Goal: Find specific page/section: Find specific page/section

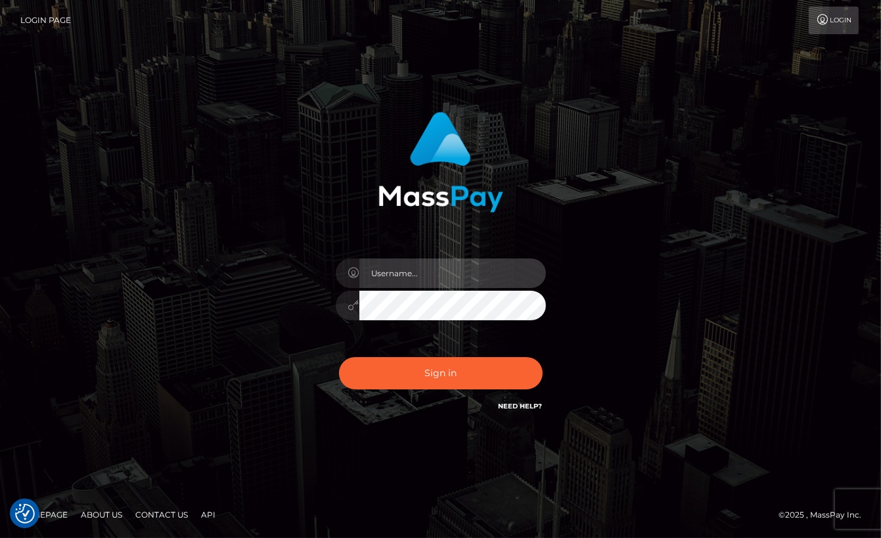
type input "aluasupport"
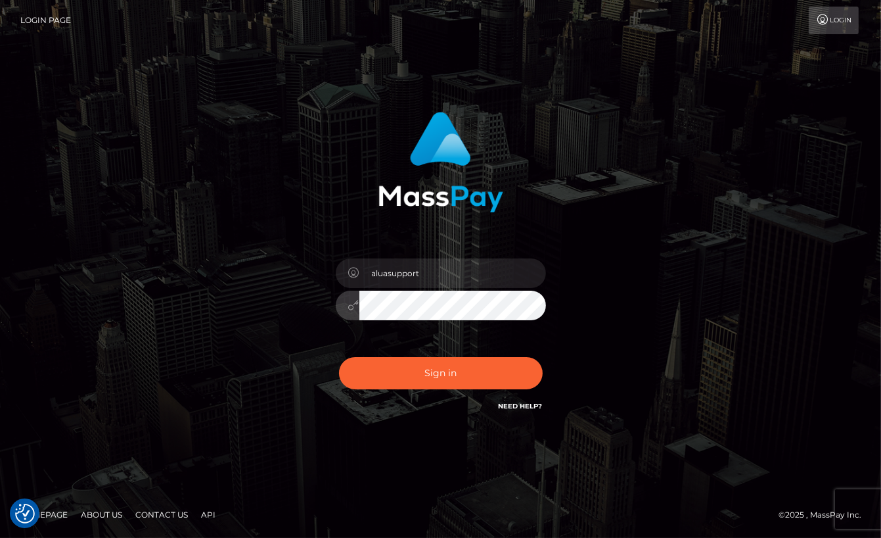
click at [440, 373] on button "Sign in" at bounding box center [441, 373] width 204 height 32
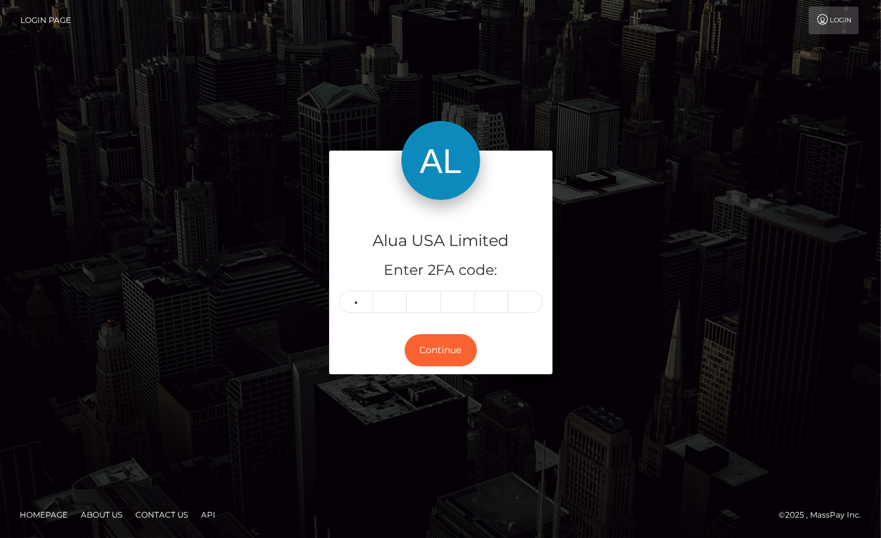
type input "1"
type input "8"
type input "9"
type input "5"
type input "1"
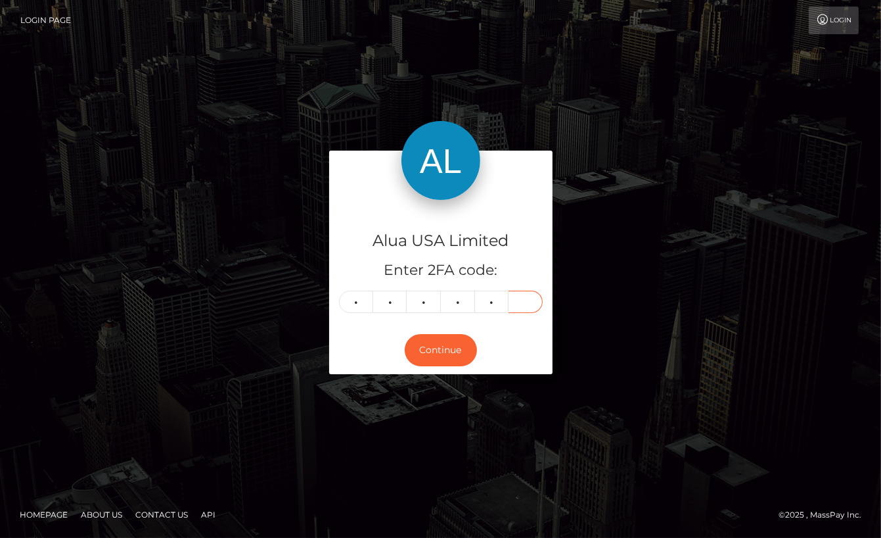
type input "7"
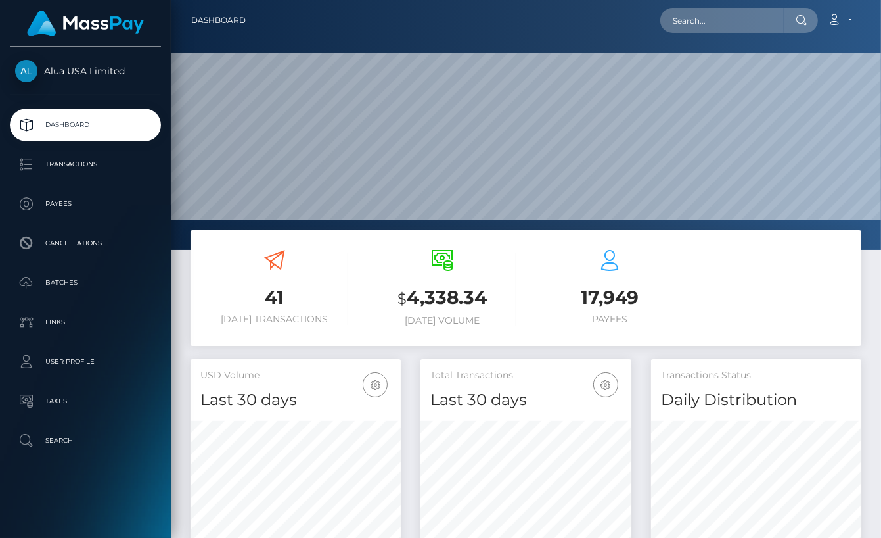
scroll to position [231, 211]
click at [763, 25] on input "text" at bounding box center [723, 20] width 124 height 25
paste input "68696a7e76915a23120c2440"
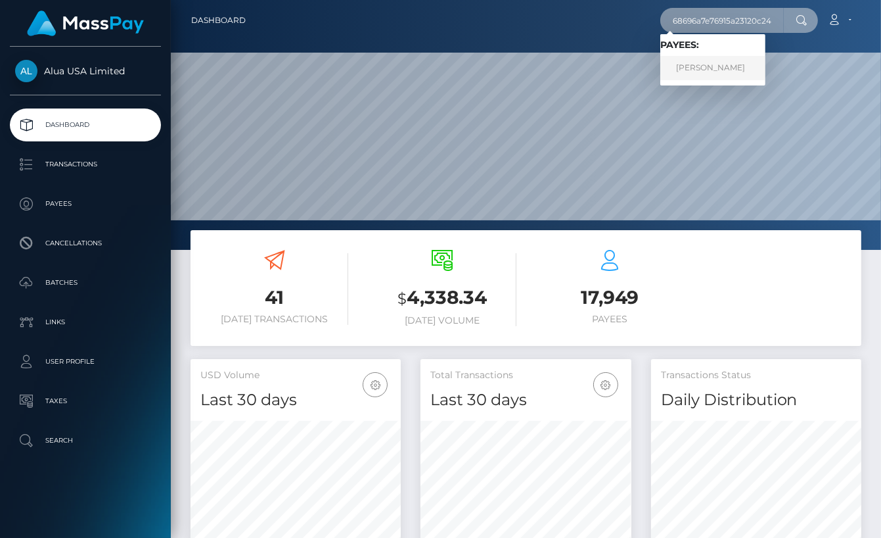
type input "68696a7e76915a23120c2440"
click at [707, 72] on link "alayna brown" at bounding box center [713, 68] width 105 height 24
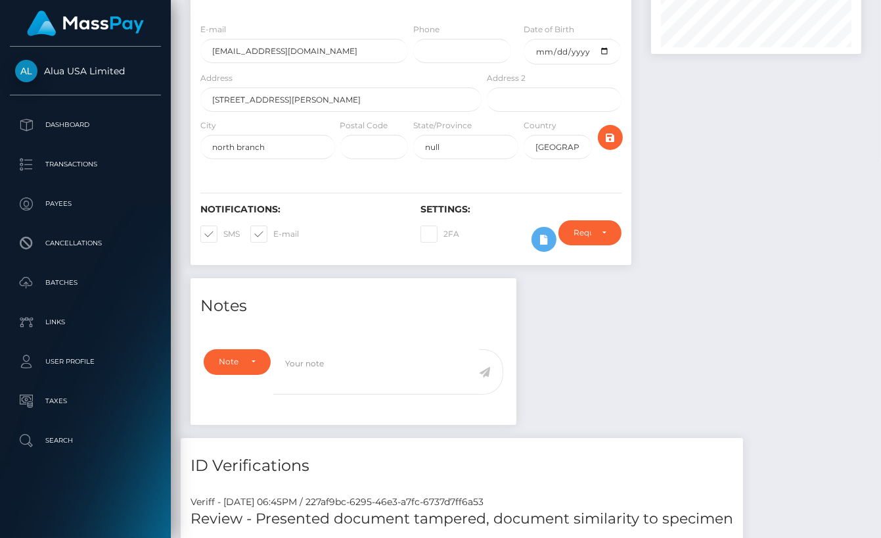
scroll to position [237, 0]
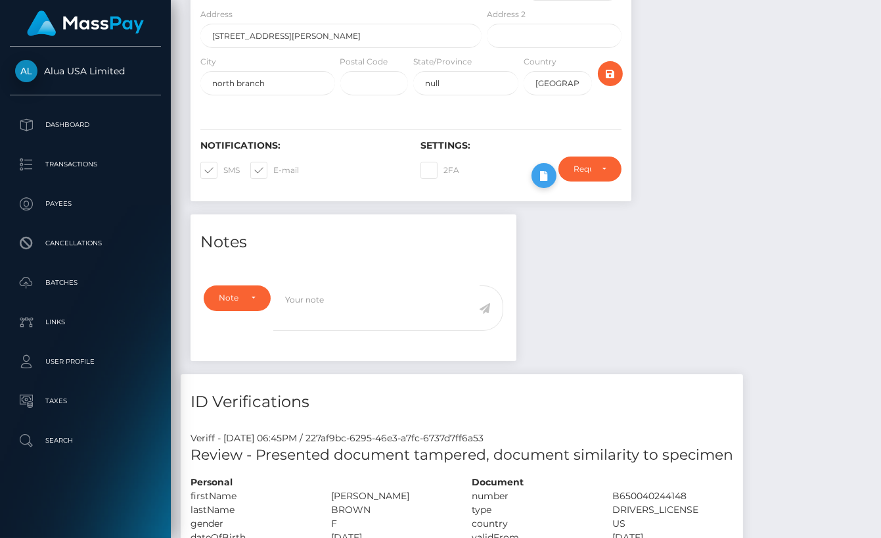
click at [532, 177] on button at bounding box center [544, 175] width 25 height 25
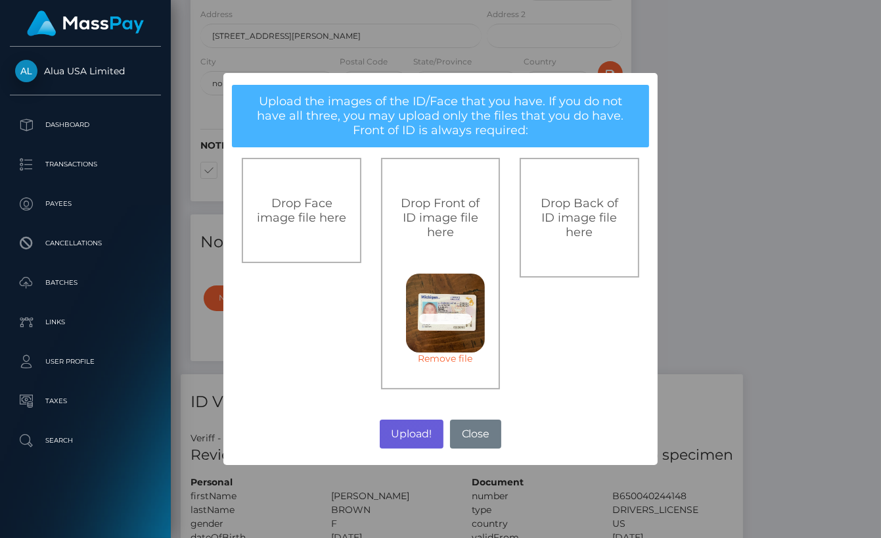
click at [413, 430] on button "Upload!" at bounding box center [412, 433] width 64 height 29
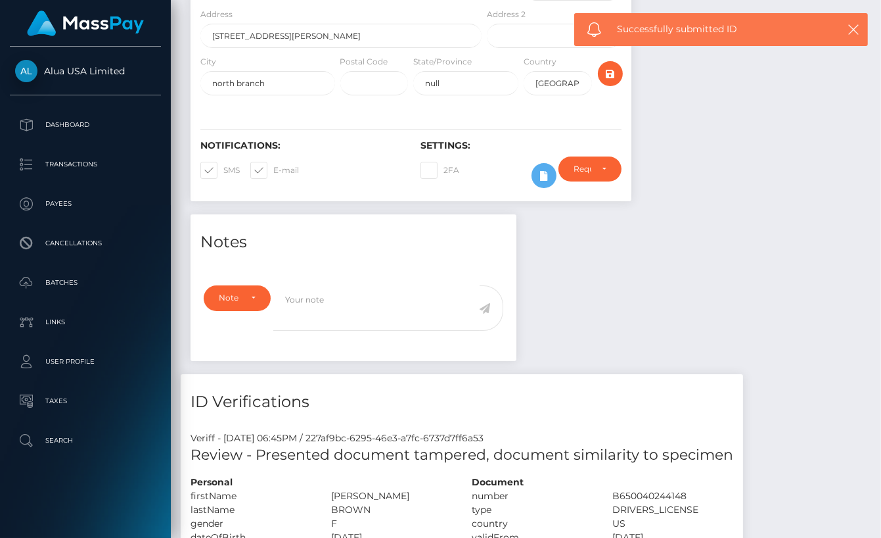
click at [444, 360] on div "Upload! No Close" at bounding box center [441, 351] width 218 height 18
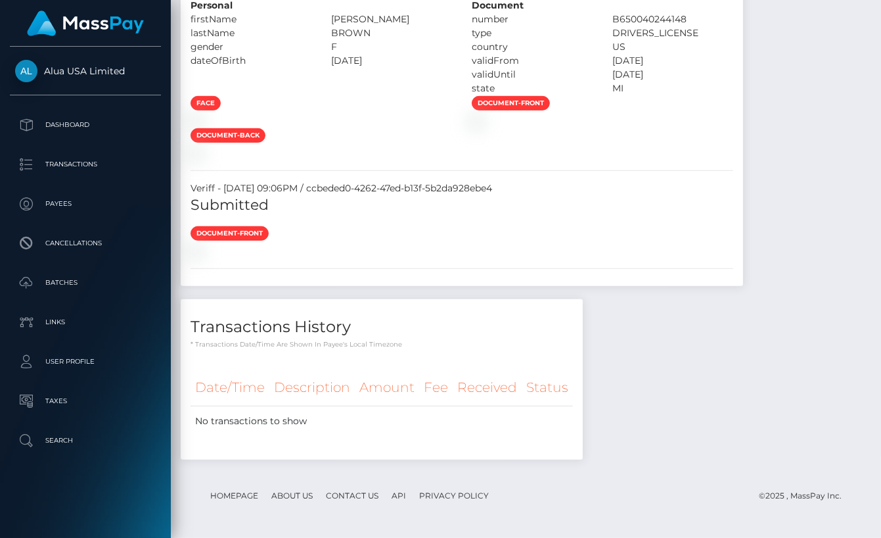
scroll to position [1456, 0]
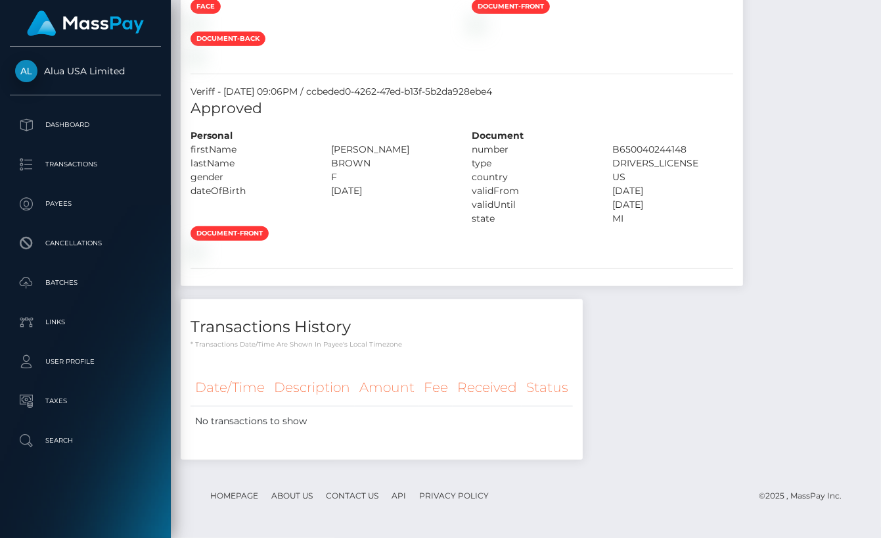
scroll to position [1071, 0]
